Goal: Transaction & Acquisition: Download file/media

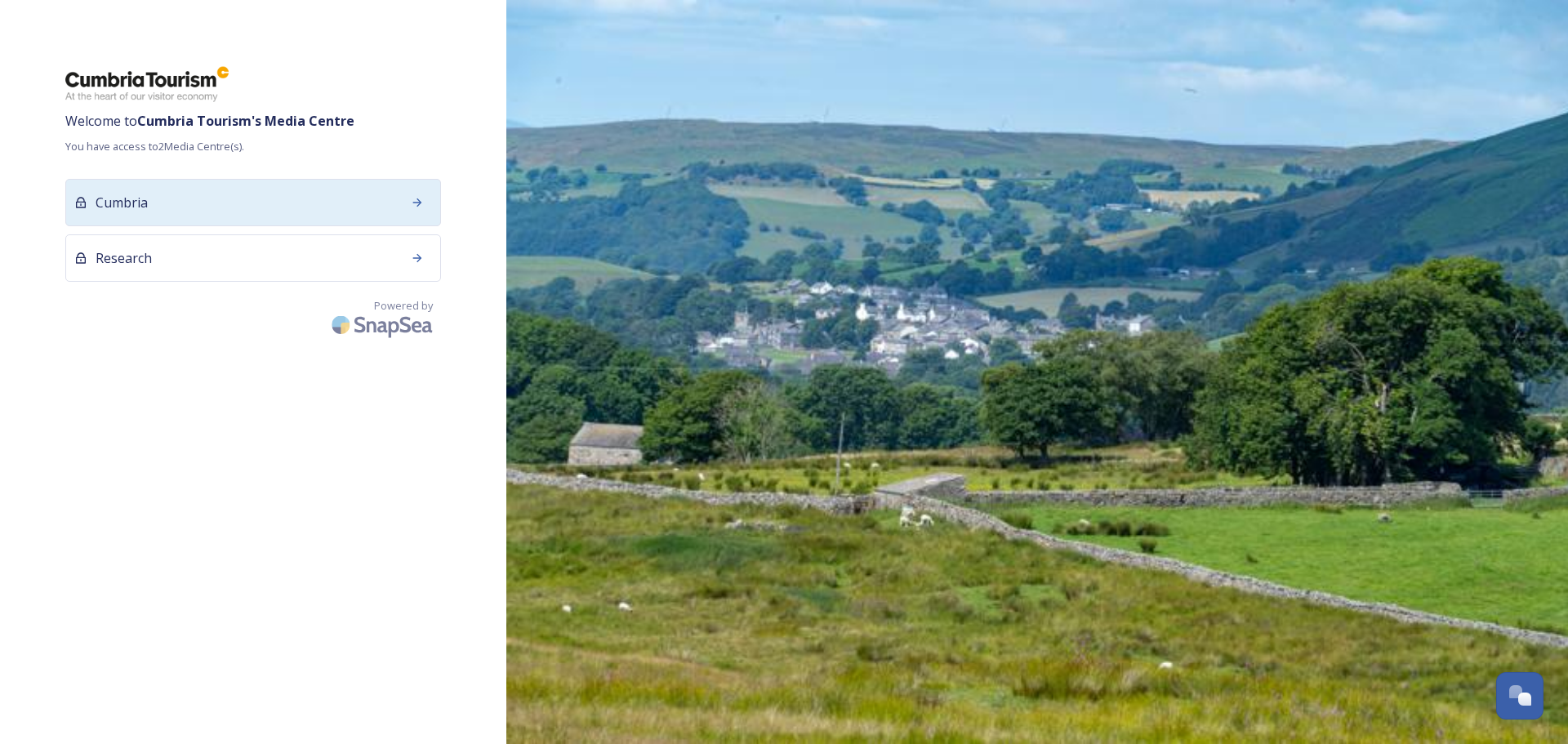
click at [188, 178] on div "Cumbria" at bounding box center [253, 202] width 376 height 48
click at [275, 213] on div "Cumbria" at bounding box center [253, 202] width 376 height 48
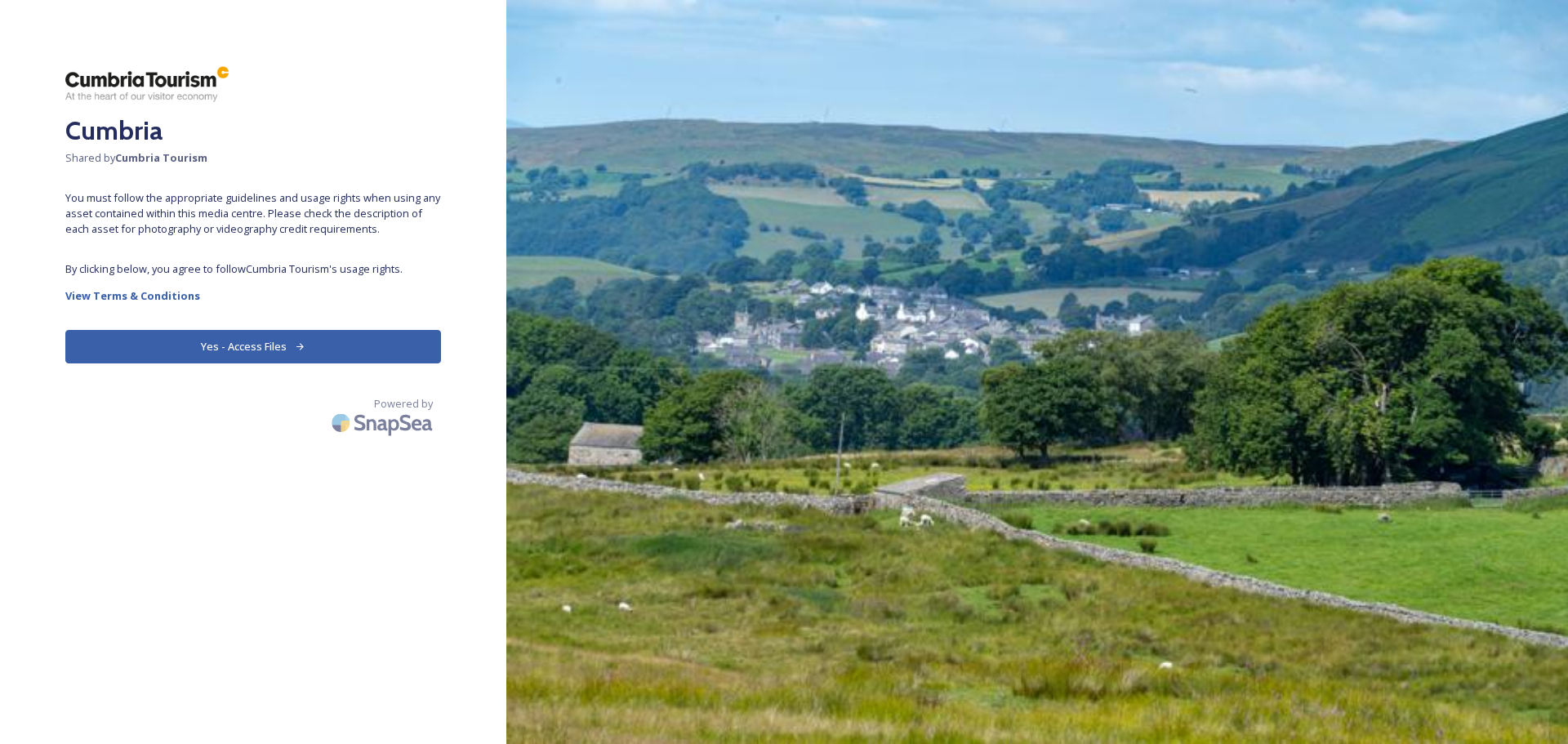
click at [249, 334] on button "Yes - Access Files" at bounding box center [253, 346] width 376 height 34
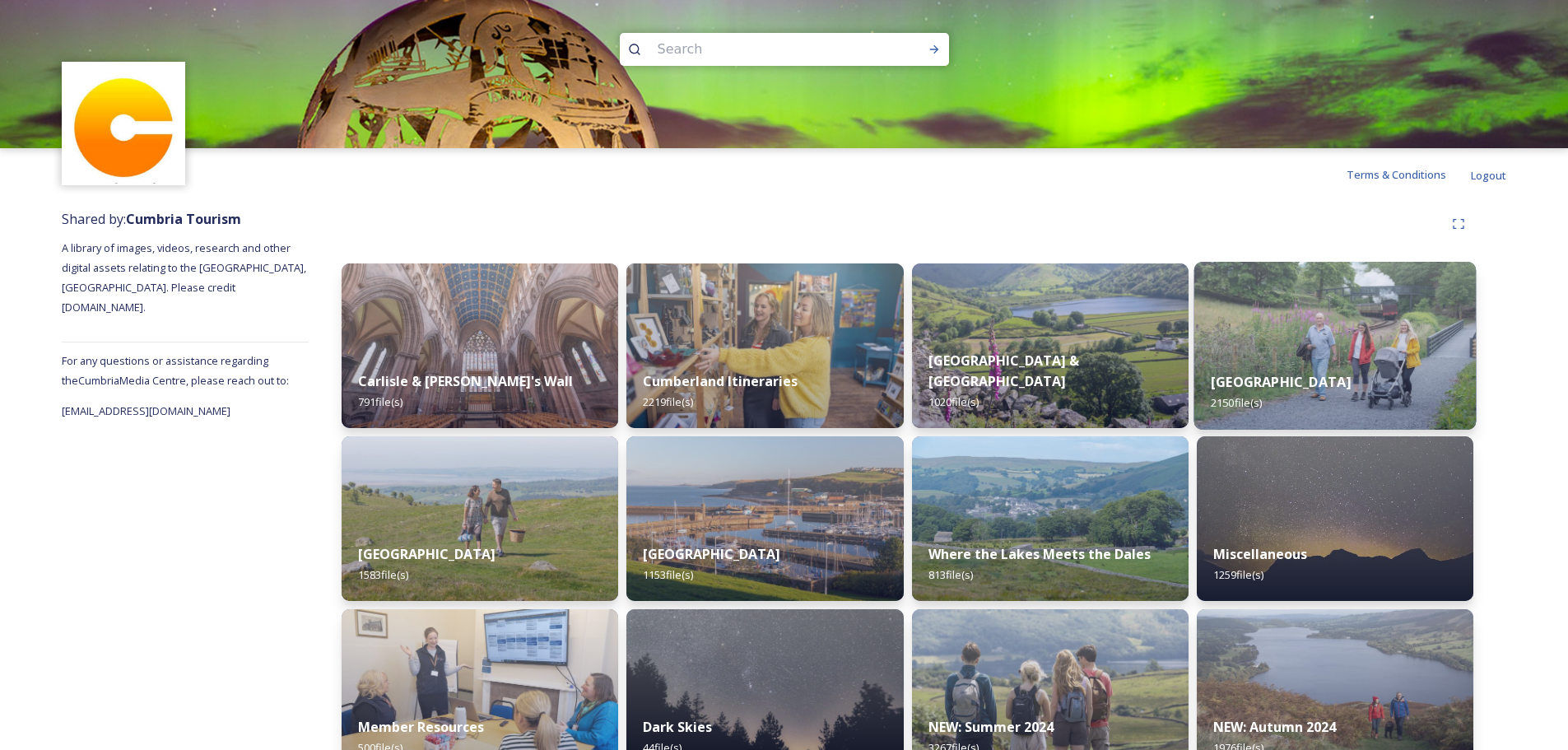
click at [1326, 355] on div "[GEOGRAPHIC_DATA] 2150 file(s)" at bounding box center [1335, 392] width 282 height 75
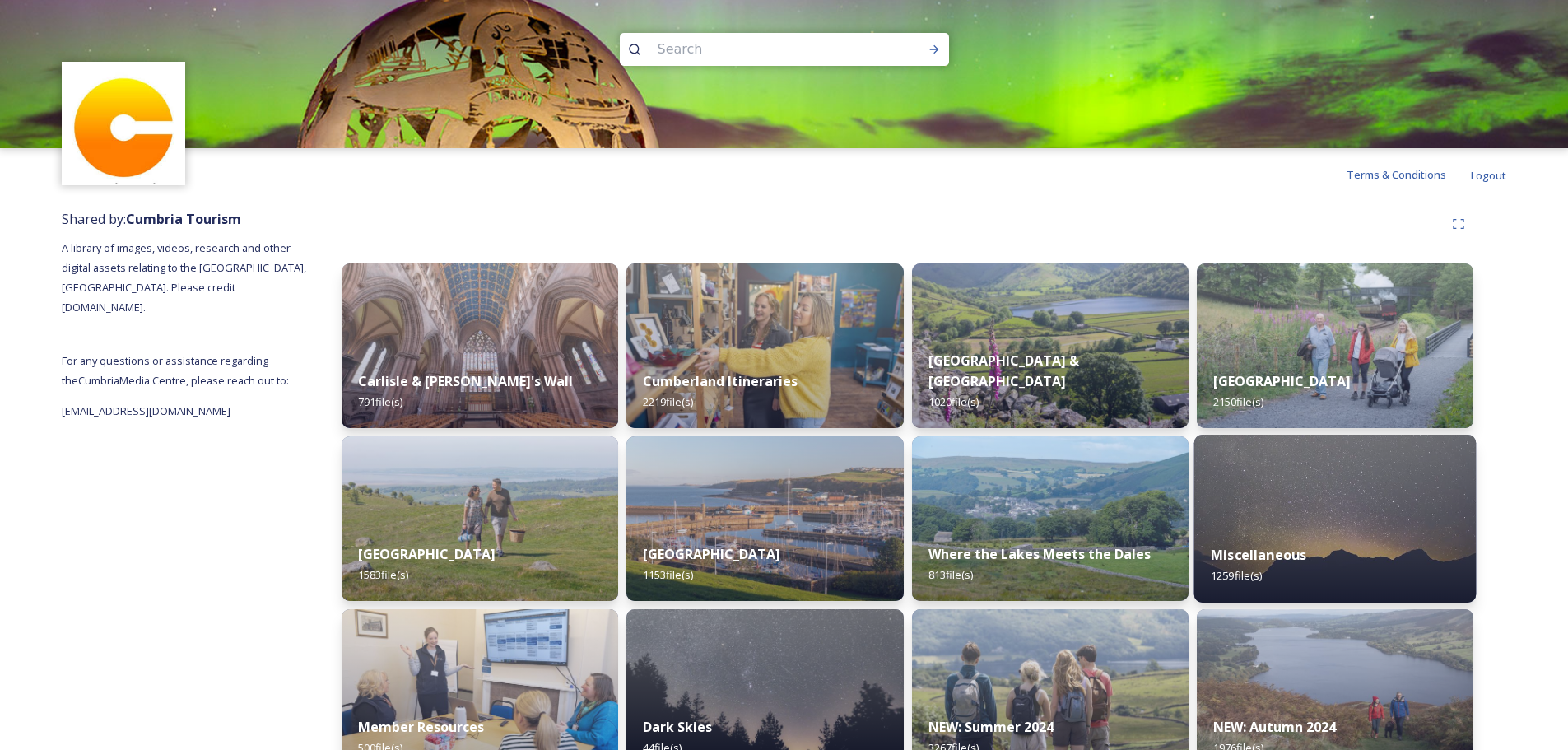
click at [1248, 494] on img at bounding box center [1335, 518] width 282 height 167
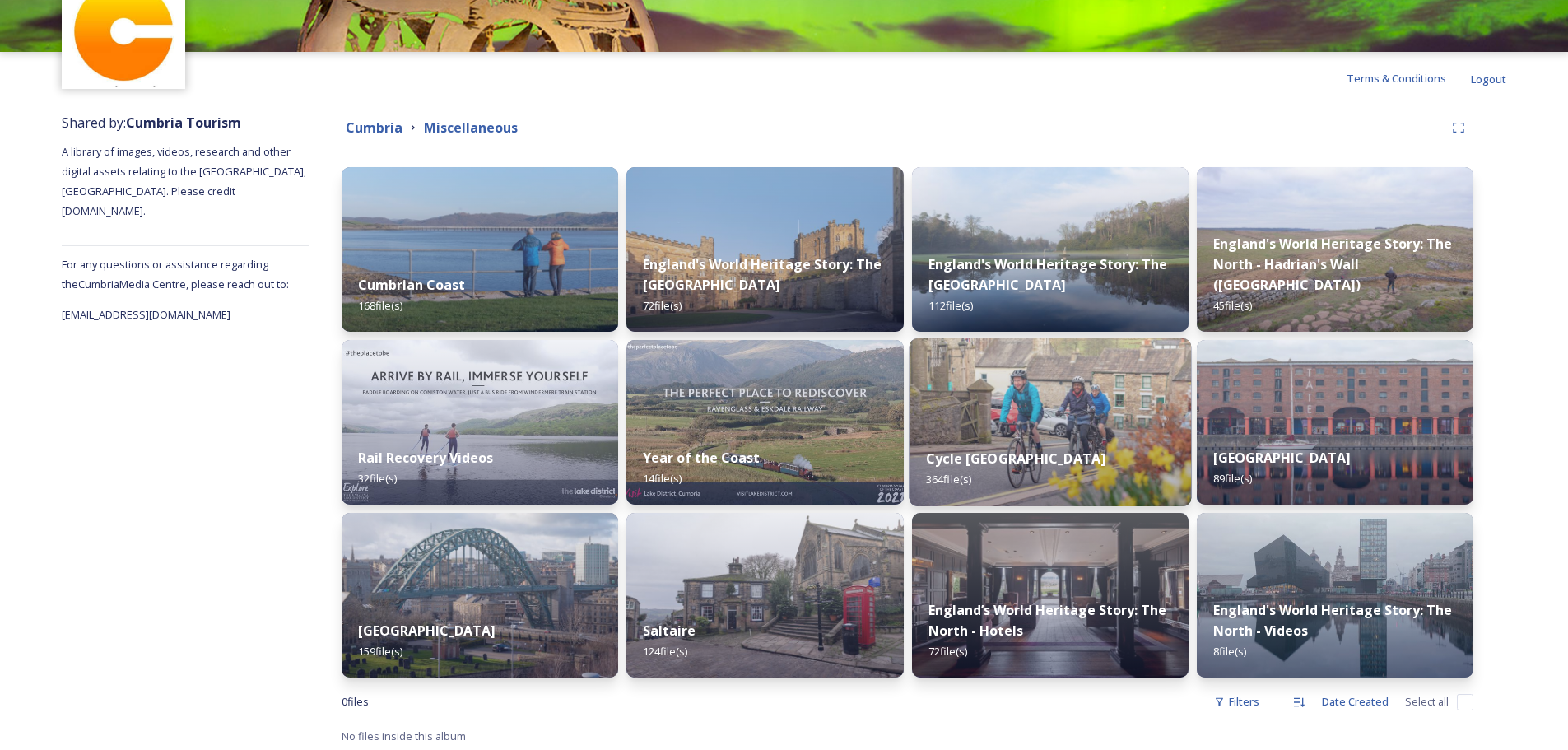
scroll to position [101, 0]
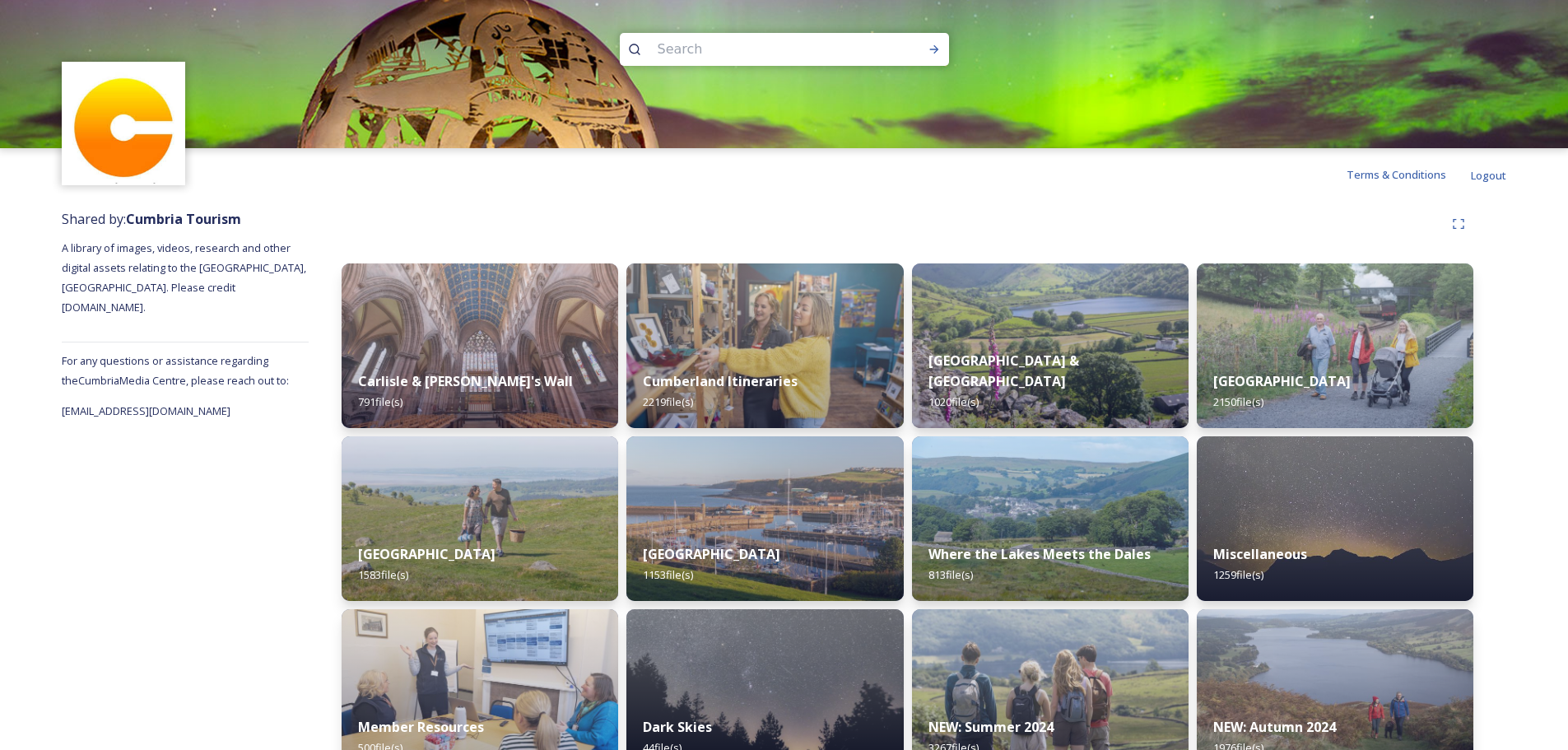
click at [727, 44] on input at bounding box center [762, 49] width 225 height 37
type input "stars"
click at [936, 48] on icon at bounding box center [934, 49] width 13 height 13
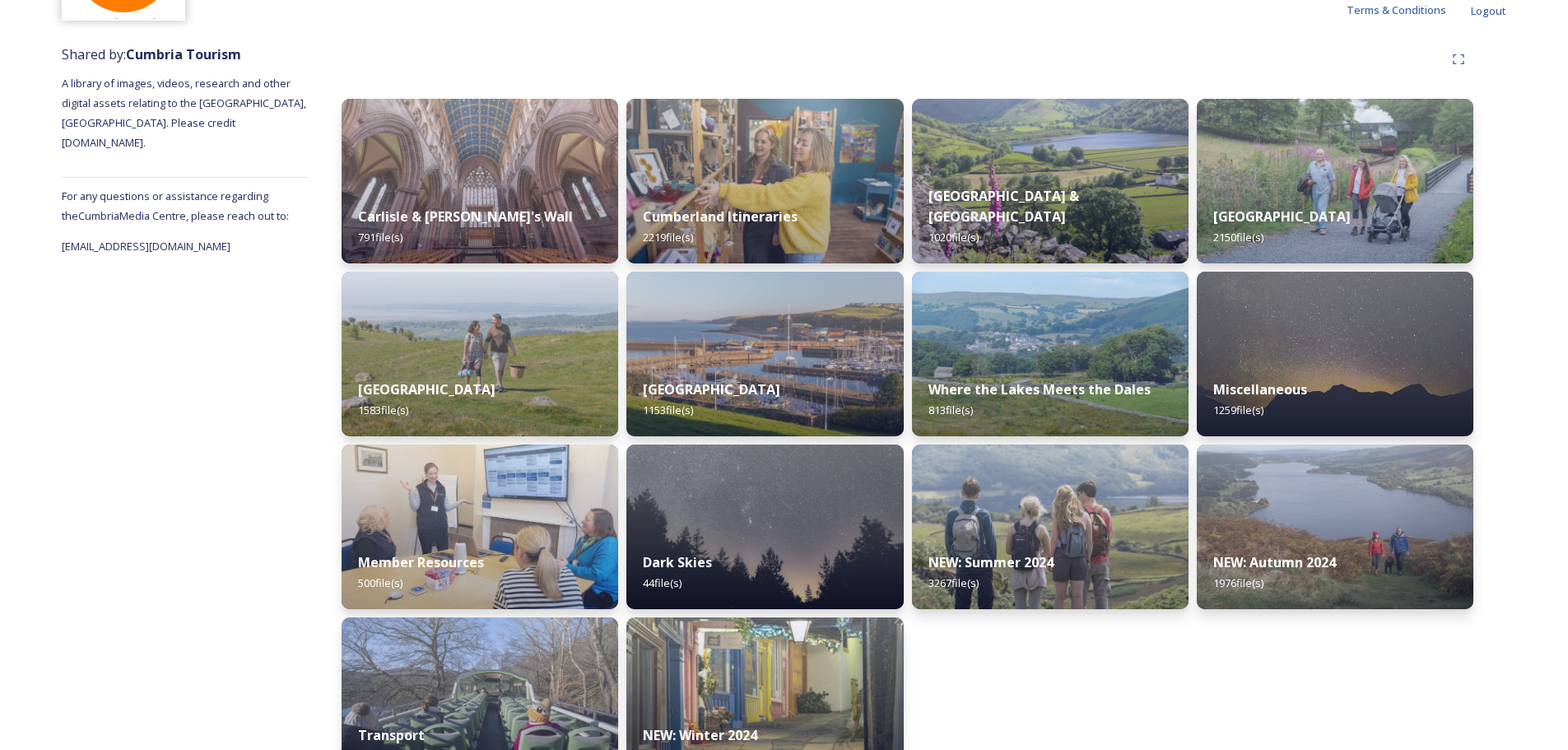
scroll to position [213, 0]
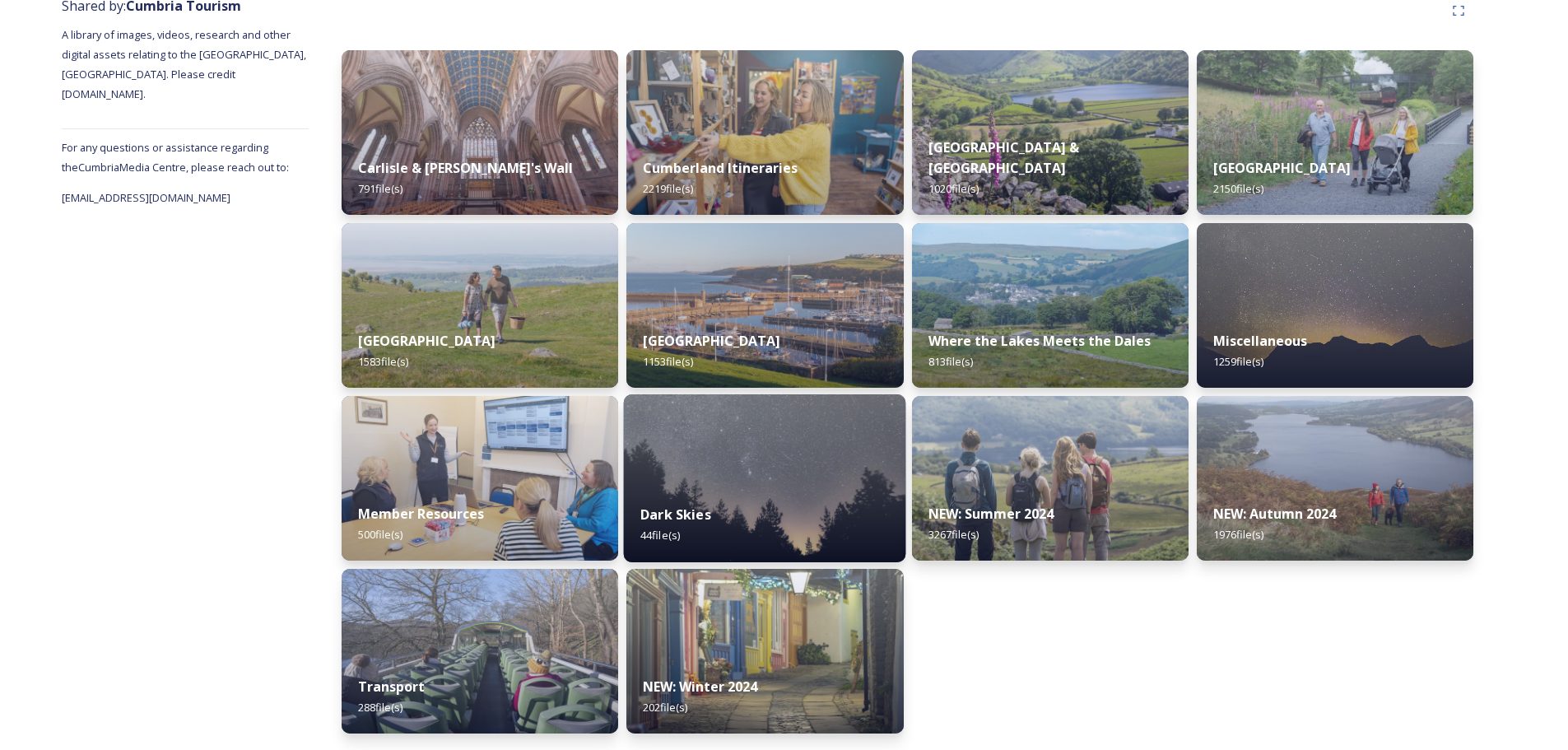
click at [715, 489] on div "Dark Skies 44 file(s)" at bounding box center [764, 525] width 282 height 75
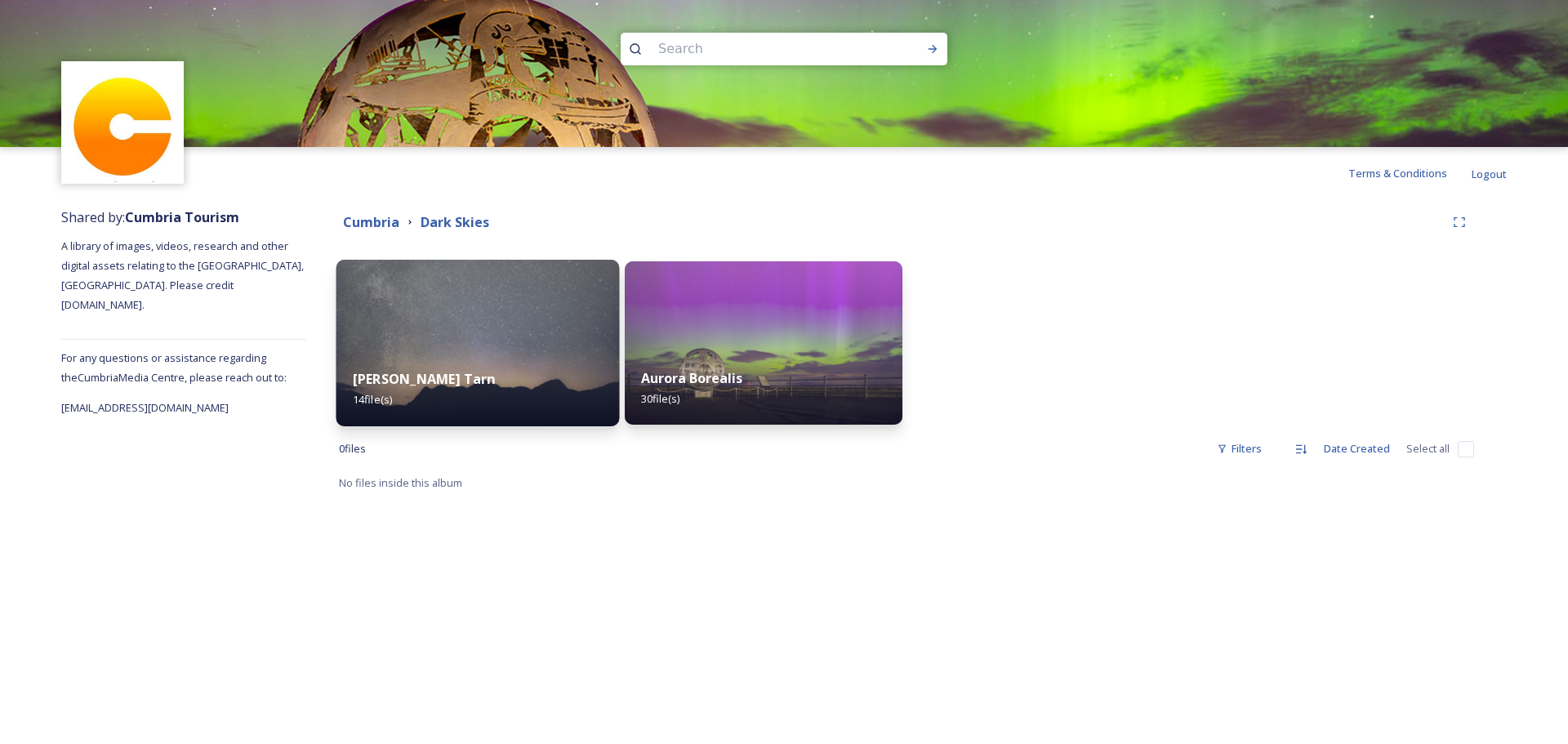
drag, startPoint x: 757, startPoint y: 323, endPoint x: 482, endPoint y: 320, distance: 275.0
click at [482, 320] on img at bounding box center [478, 343] width 284 height 166
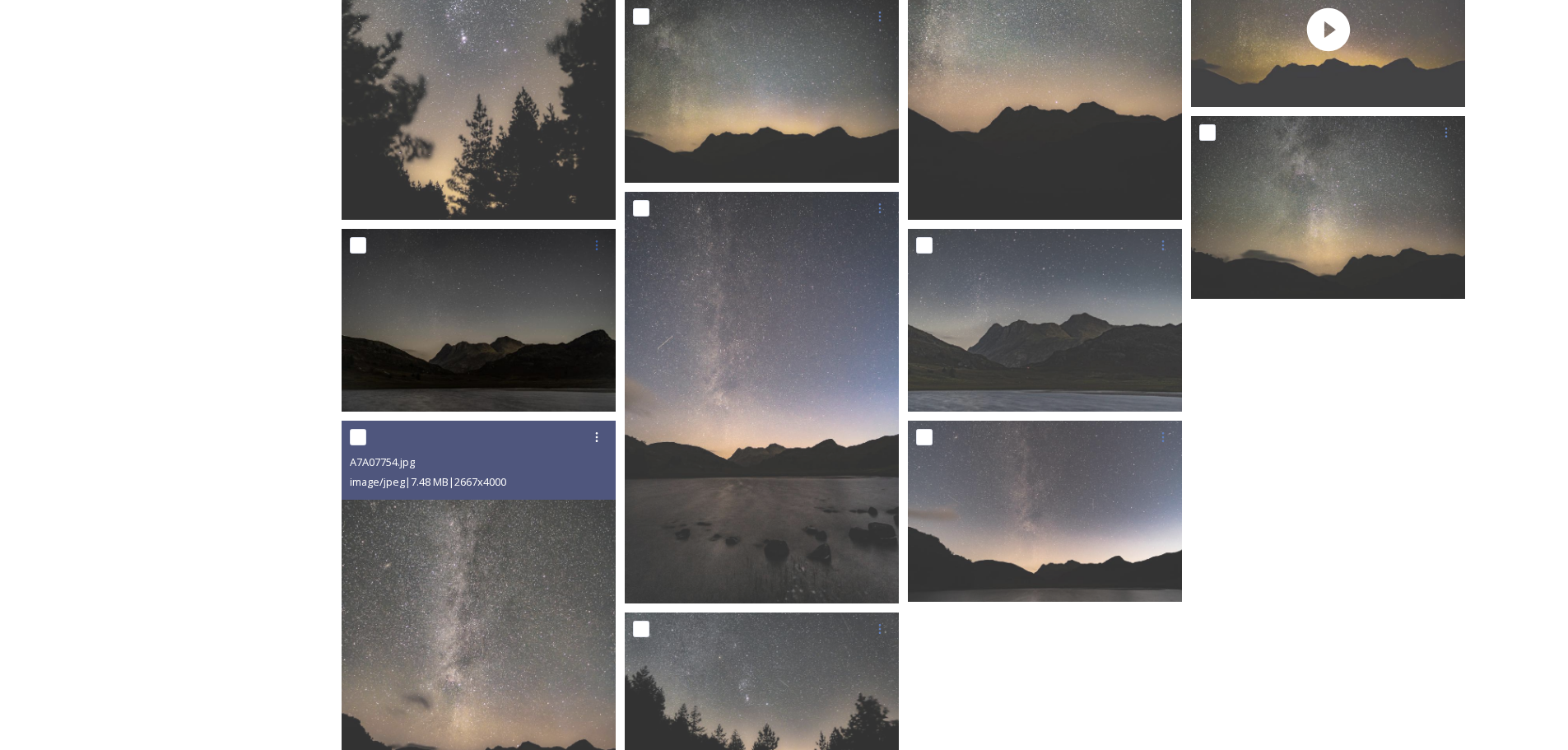
scroll to position [493, 0]
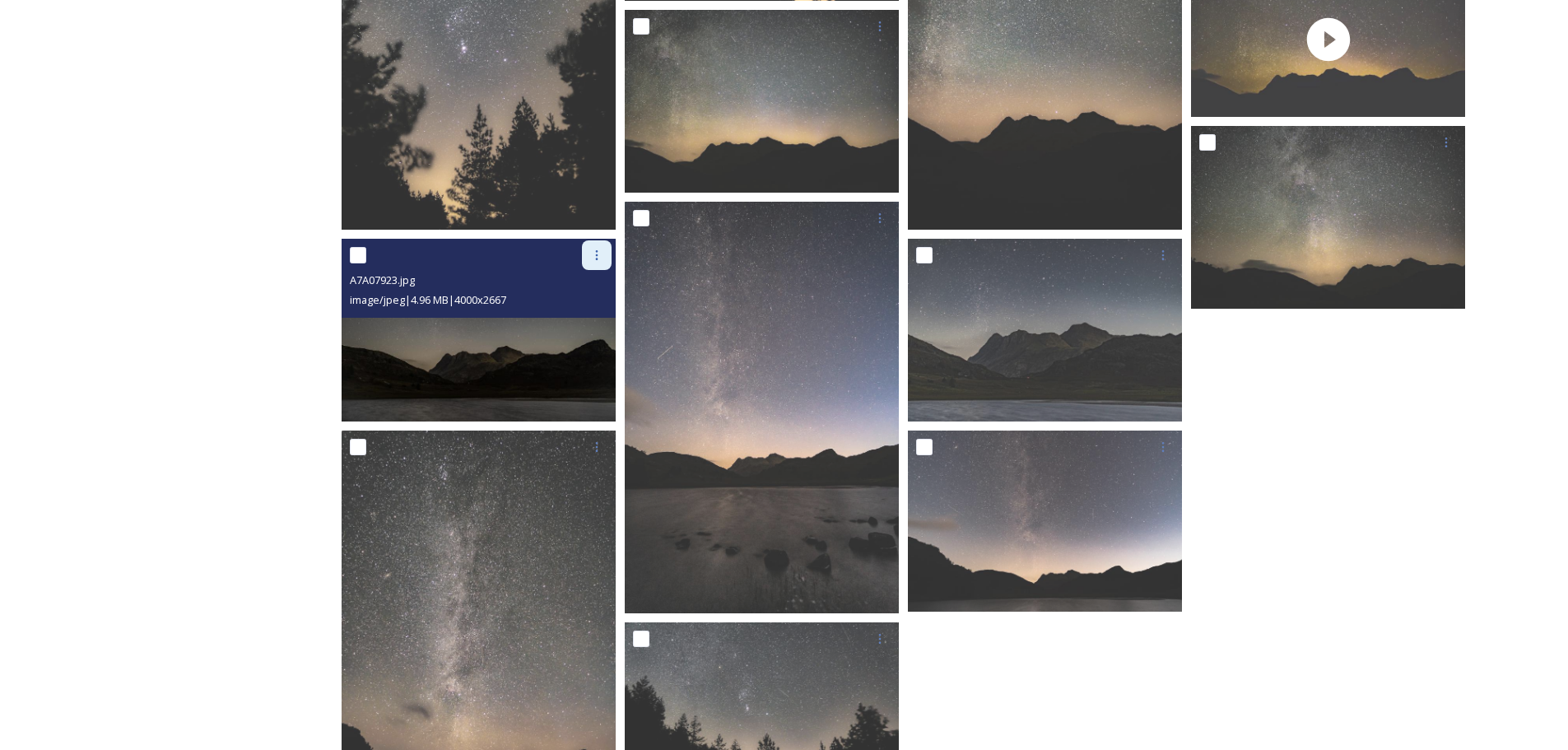
click at [592, 254] on icon at bounding box center [596, 255] width 13 height 13
click at [573, 322] on span "Download" at bounding box center [577, 323] width 50 height 16
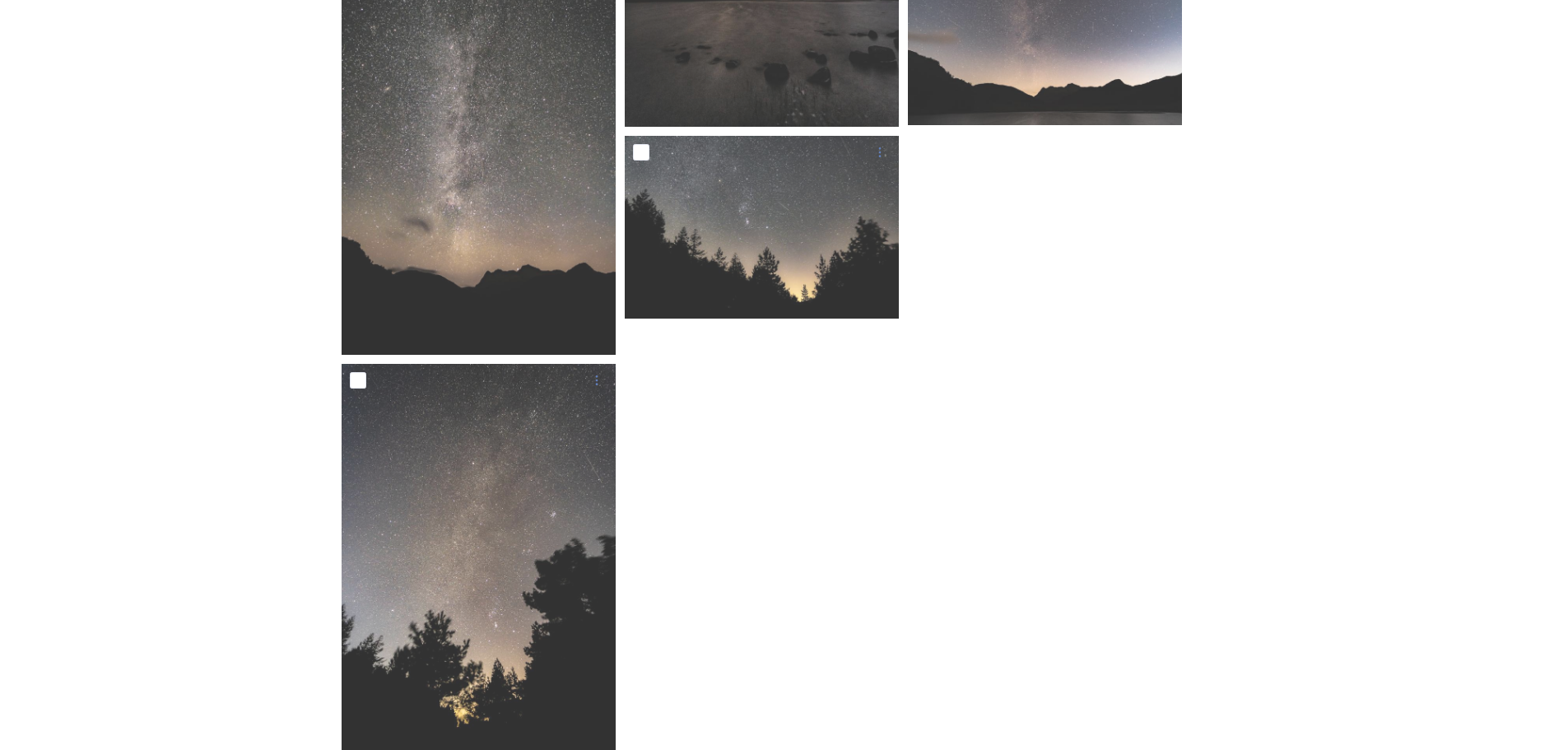
scroll to position [1042, 0]
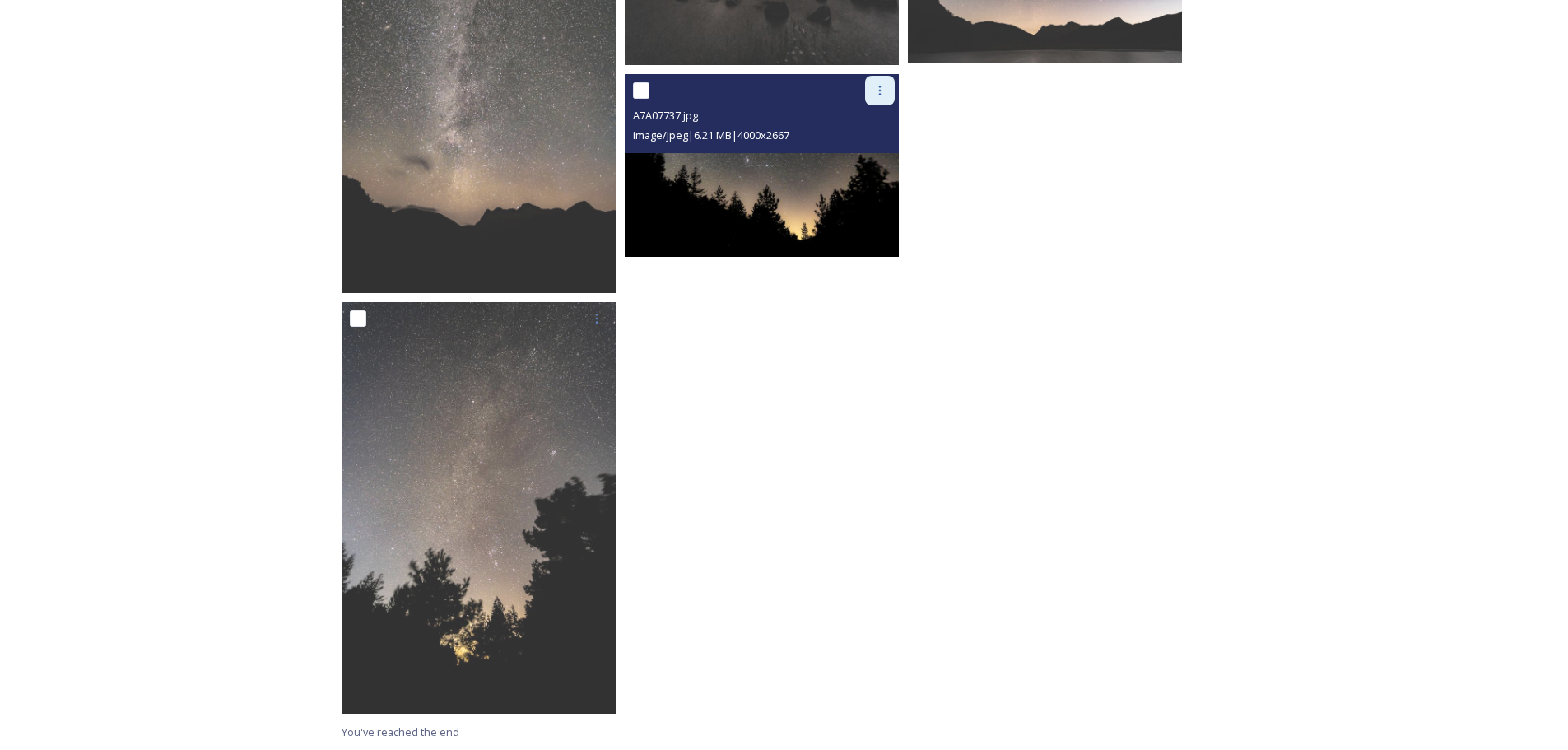
click at [877, 96] on icon at bounding box center [879, 90] width 13 height 13
click at [870, 158] on span "Download" at bounding box center [861, 159] width 50 height 16
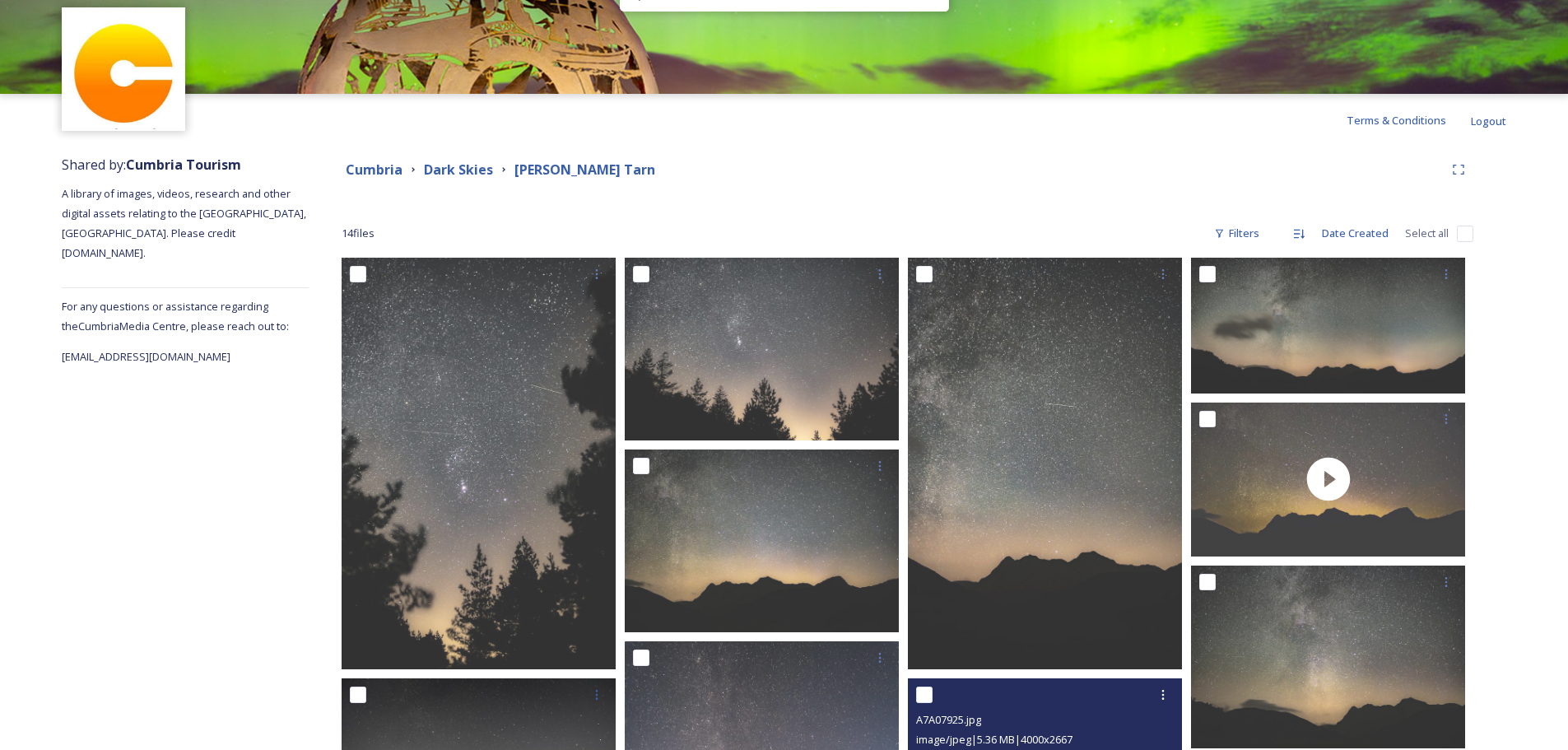
scroll to position [0, 0]
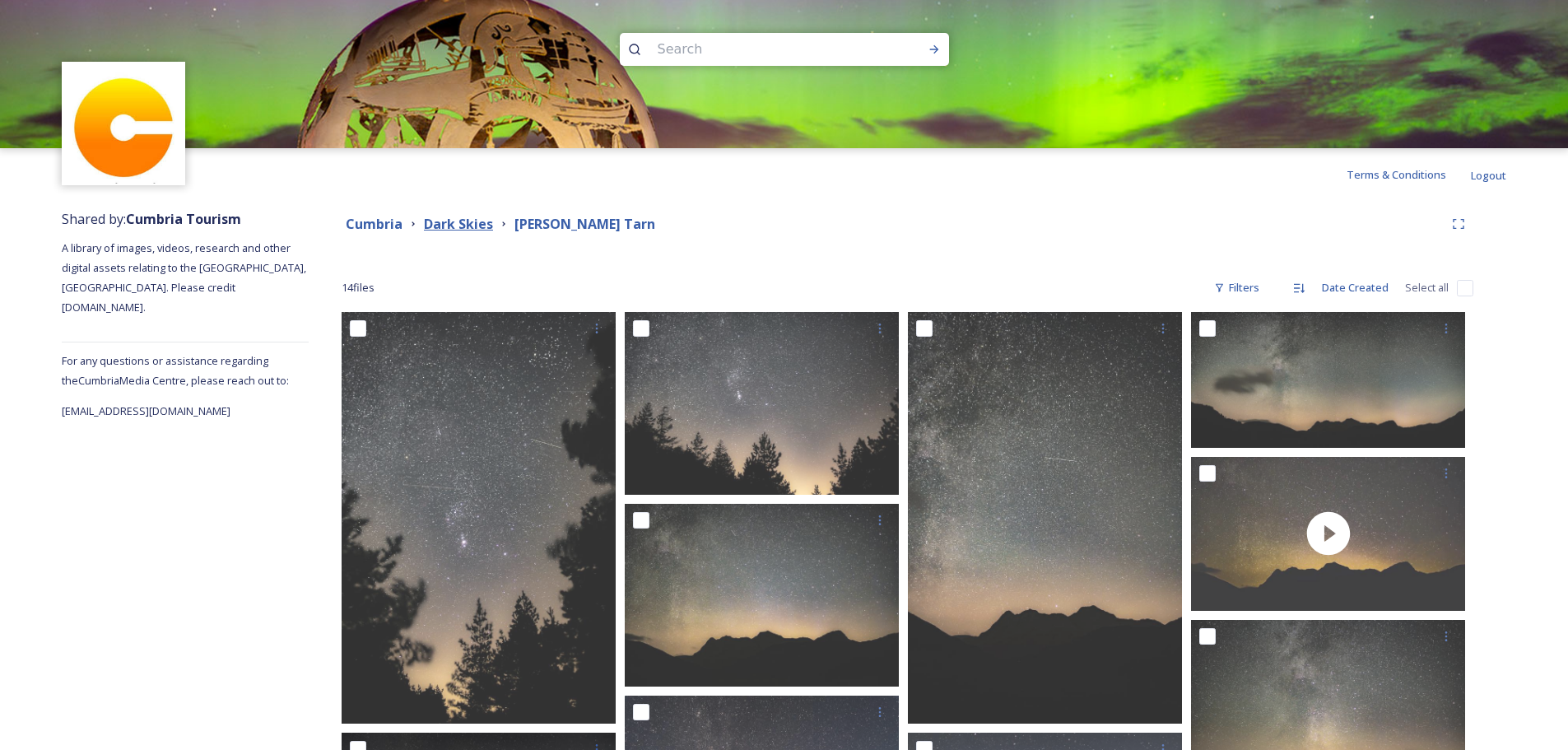
click at [476, 224] on strong "Dark Skies" at bounding box center [459, 224] width 69 height 18
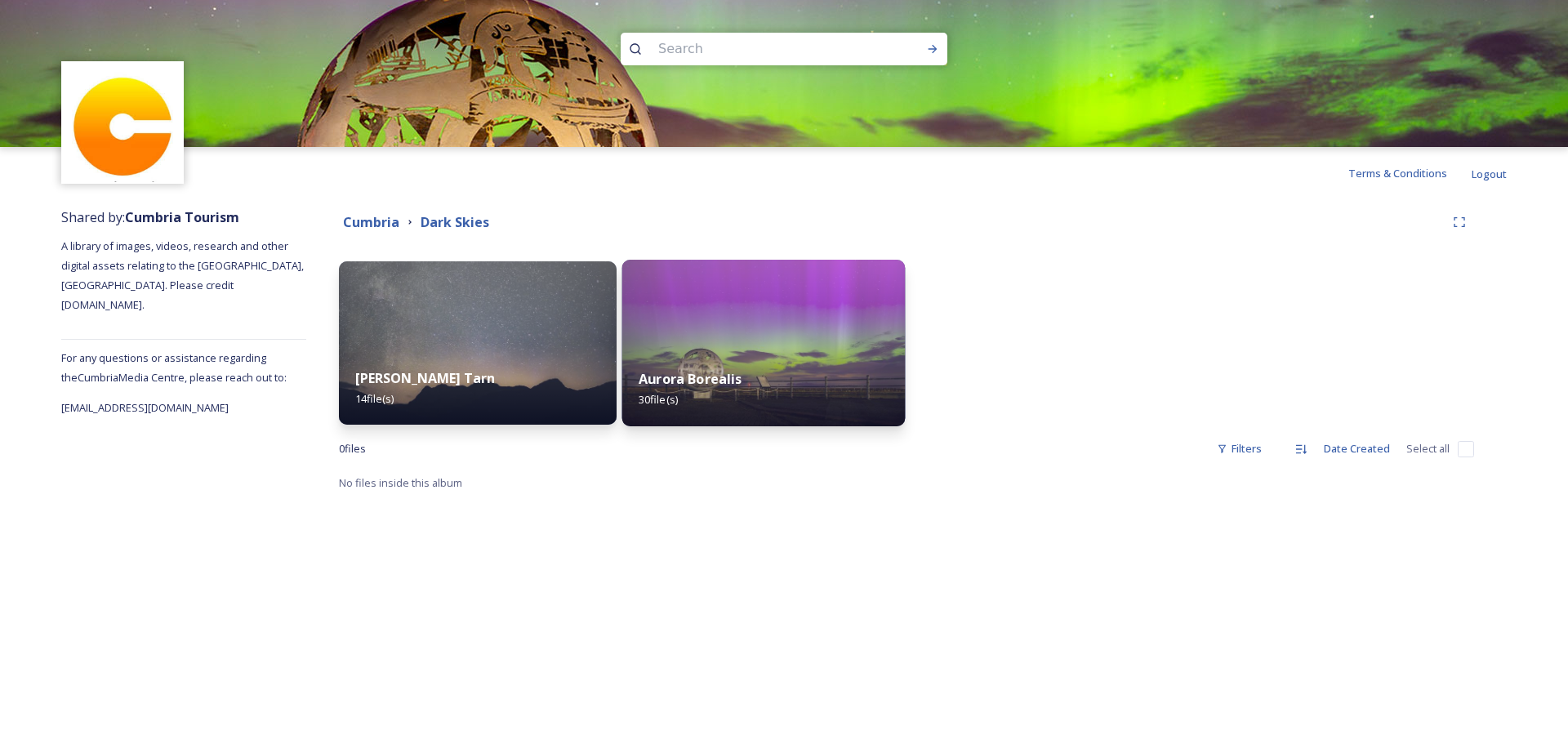
click at [676, 343] on img at bounding box center [764, 343] width 284 height 166
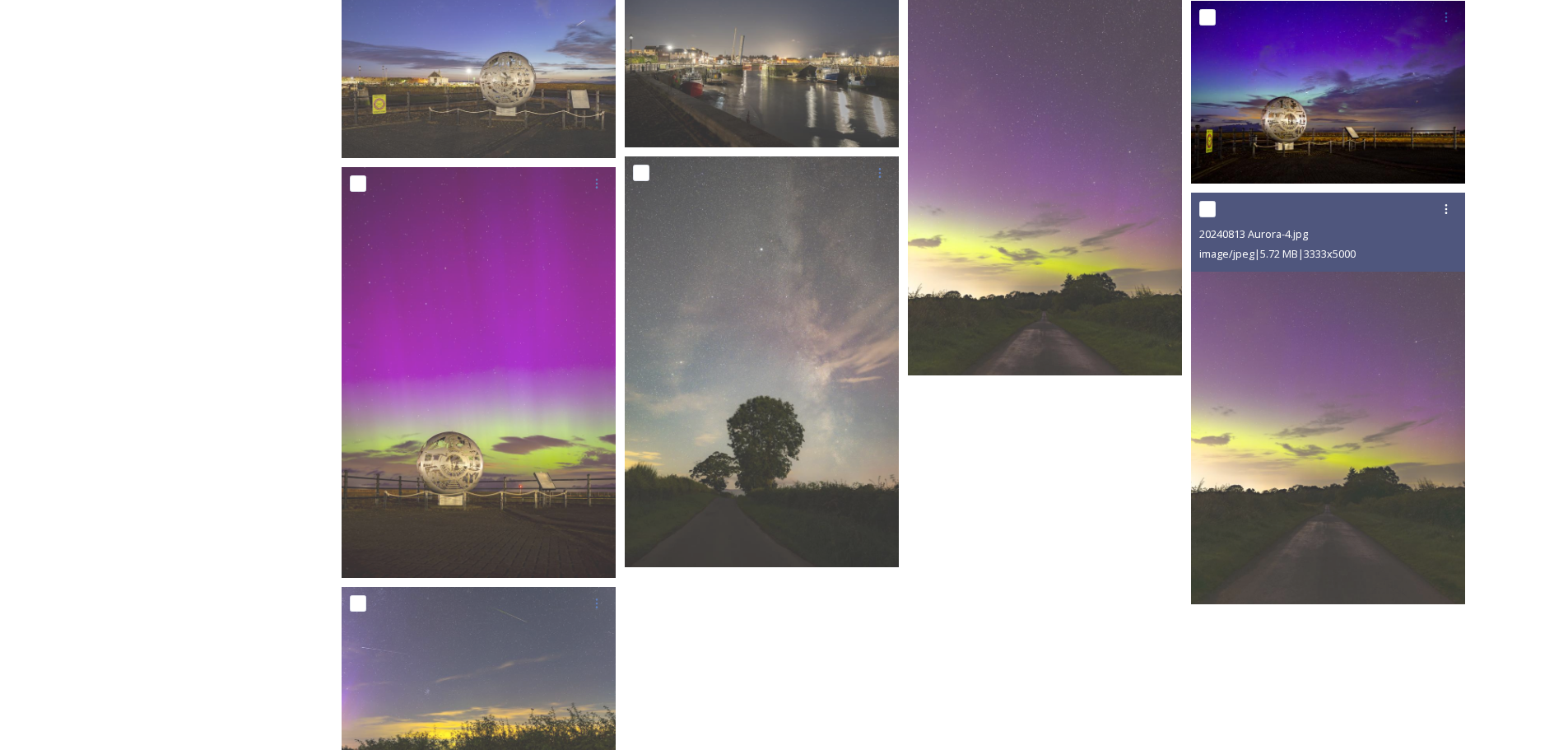
scroll to position [1782, 0]
